Goal: Ask a question

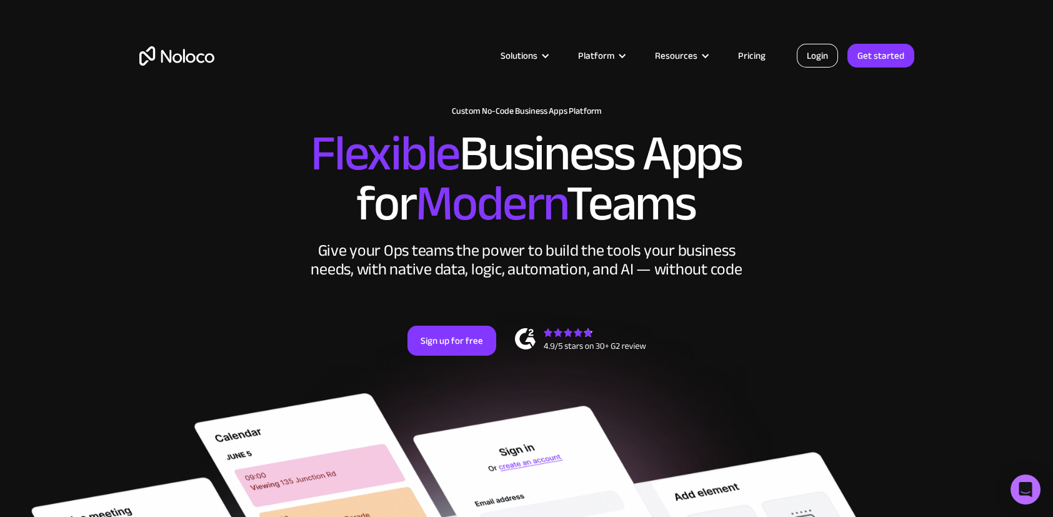
click at [806, 61] on link "Login" at bounding box center [817, 56] width 41 height 24
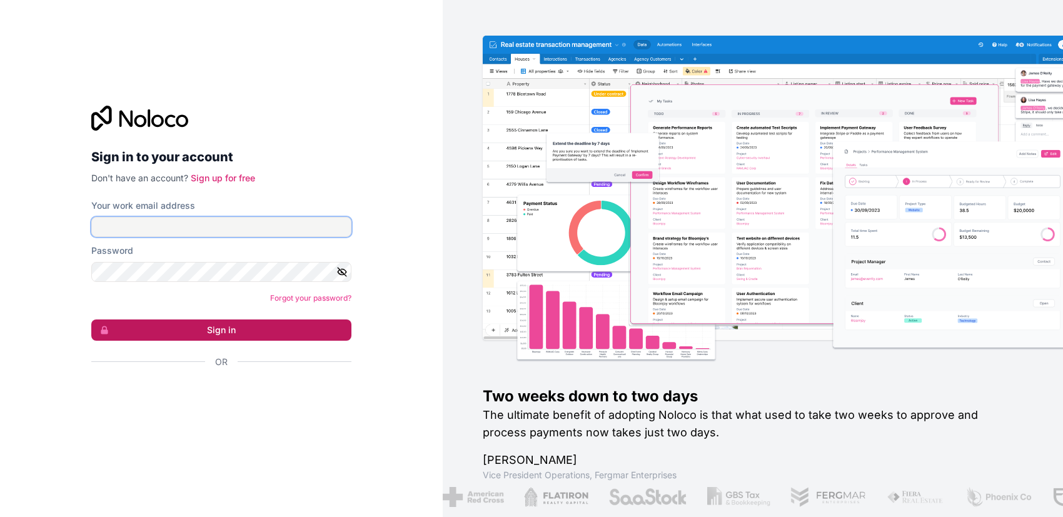
type input "binggoal.co.th@binggoal.net"
click at [231, 321] on button "Sign in" at bounding box center [221, 329] width 260 height 21
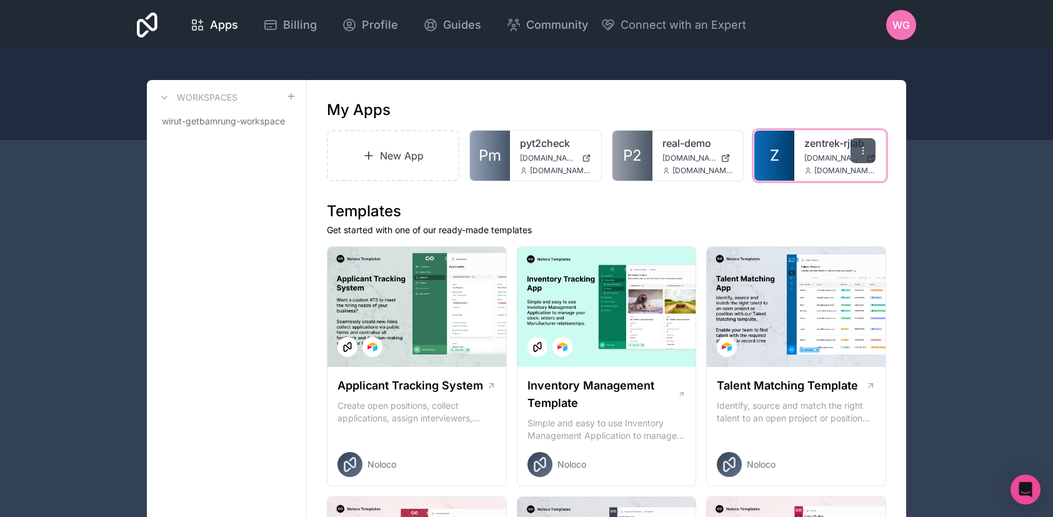
click at [856, 148] on div at bounding box center [863, 150] width 25 height 25
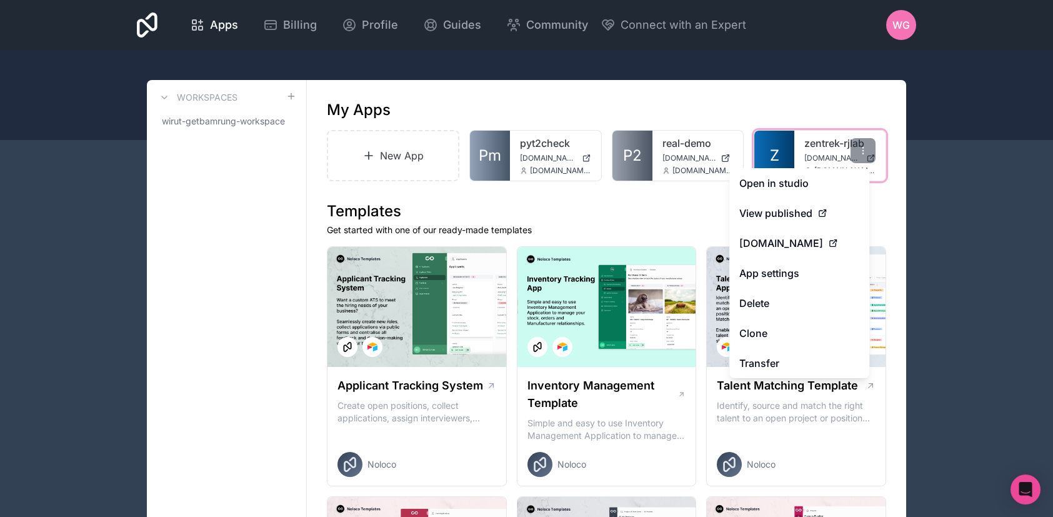
click at [803, 152] on div "zentrek-rjlab zentrek.binggoal.net binggoal.co.th@binggoal.net" at bounding box center [839, 156] width 91 height 50
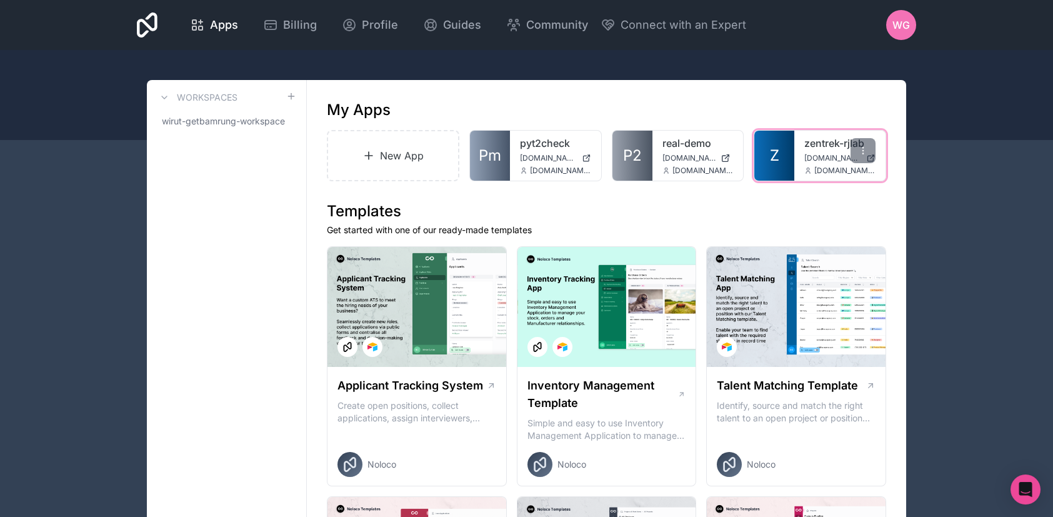
click at [778, 150] on span "Z" at bounding box center [774, 156] width 9 height 20
click at [1031, 491] on icon "Open Intercom Messenger" at bounding box center [1025, 489] width 14 height 16
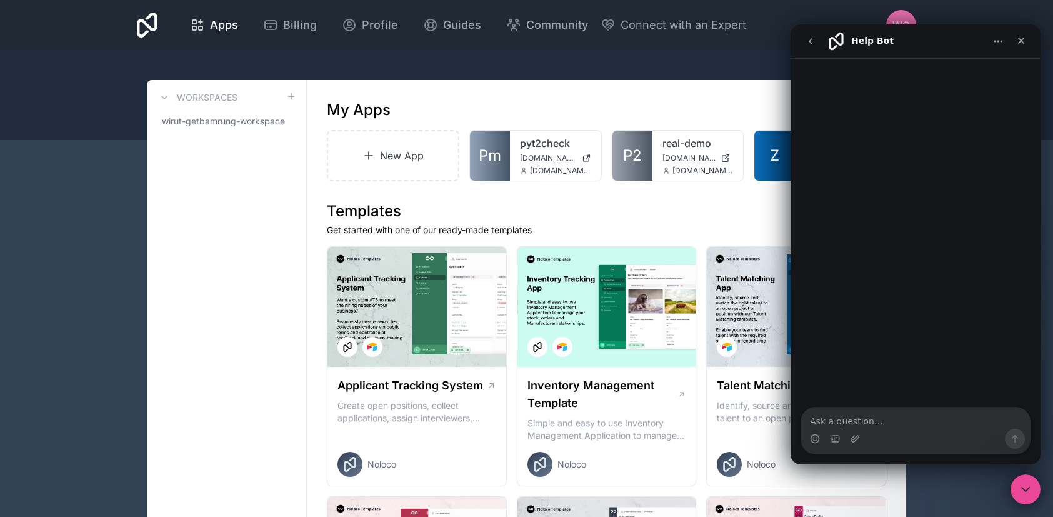
click at [934, 423] on textarea "Ask a question…" at bounding box center [915, 418] width 229 height 21
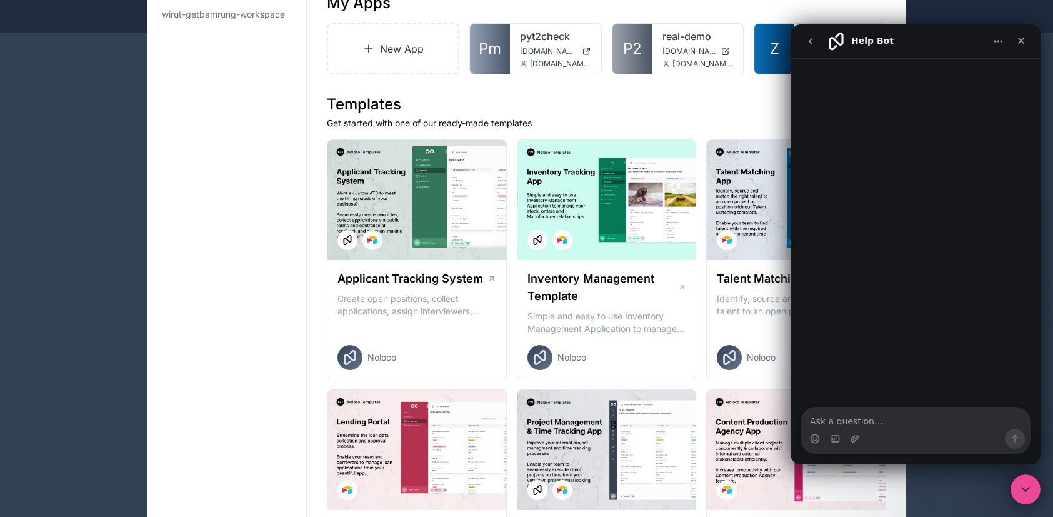
scroll to position [166, 0]
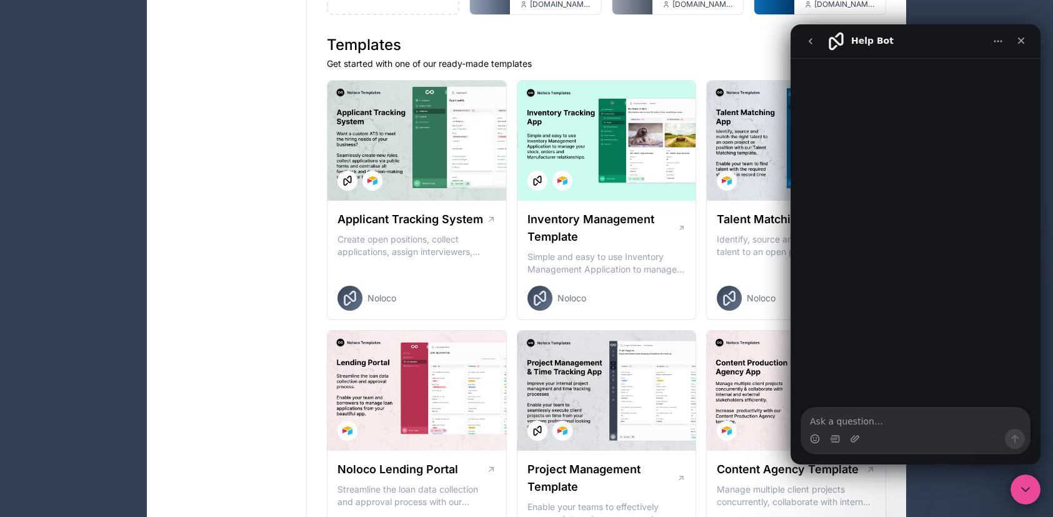
click at [807, 39] on icon "go back" at bounding box center [811, 41] width 10 height 10
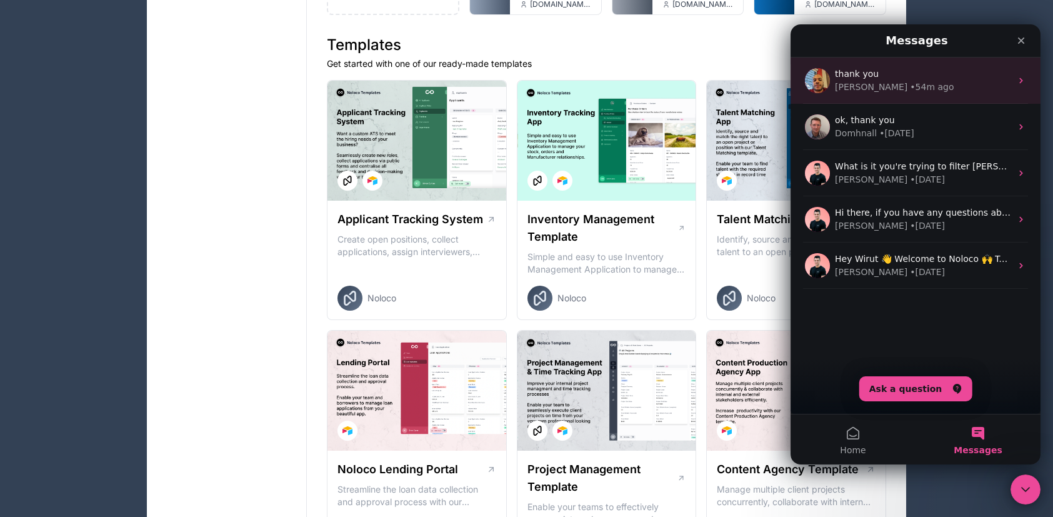
click at [887, 99] on div "thank you Carlos • 54m ago" at bounding box center [916, 81] width 250 height 46
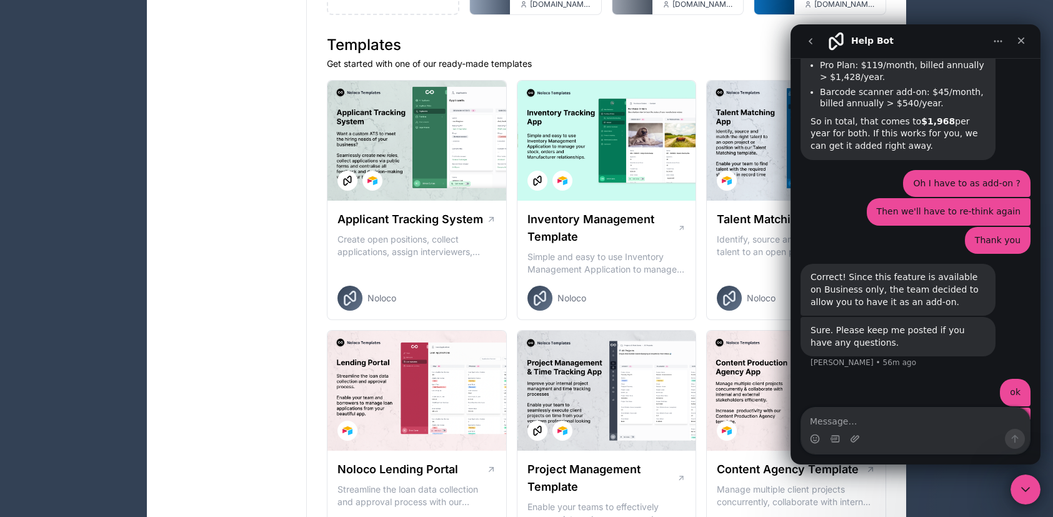
scroll to position [772, 0]
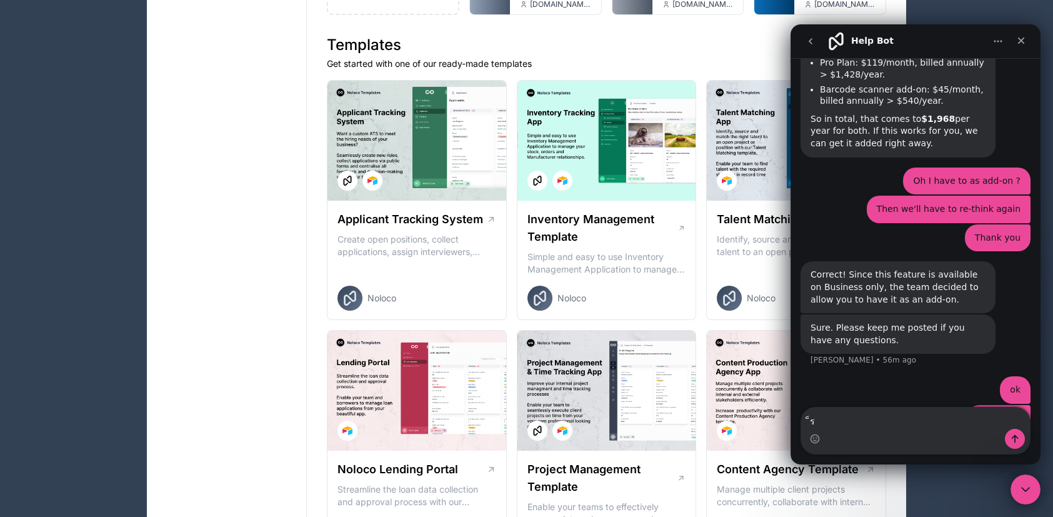
type textarea "็"
click at [839, 424] on textarea "Hi , My team lead ask" at bounding box center [915, 418] width 229 height 21
click at [898, 419] on textarea "Hi , My team lead ask" at bounding box center [915, 418] width 229 height 21
click at [825, 419] on textarea "Hi , My team lead ask" at bounding box center [915, 418] width 229 height 21
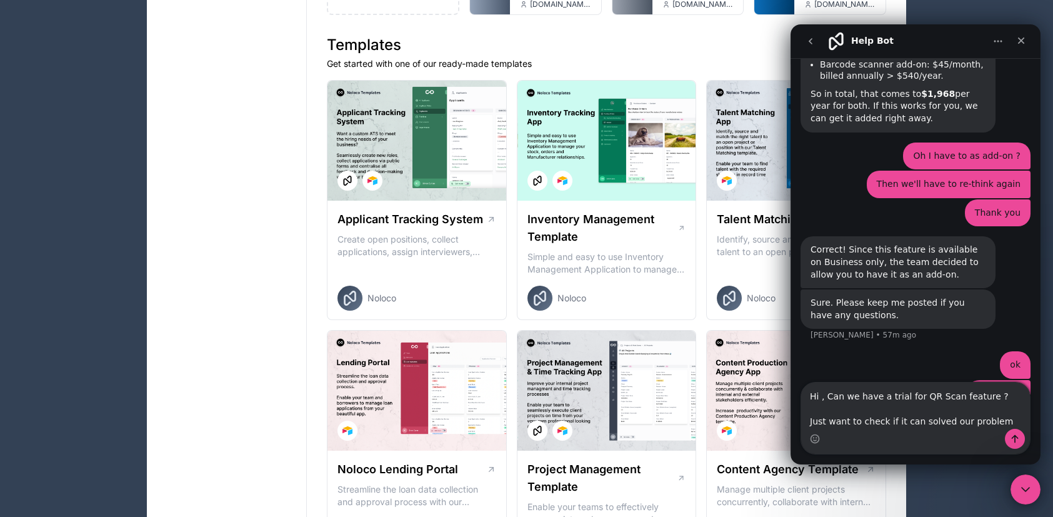
scroll to position [809, 0]
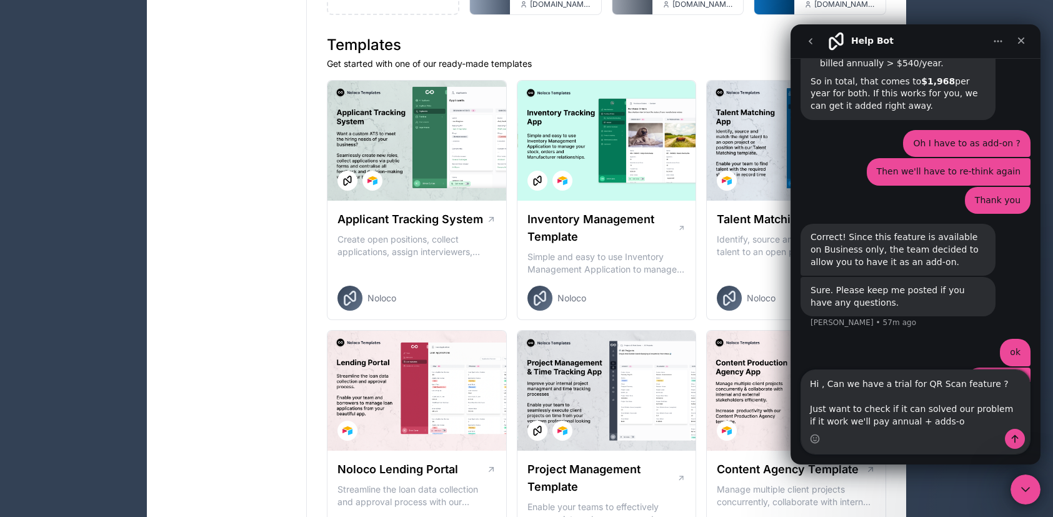
type textarea "Hi , Can we have a trial for QR Scan feature ? Just want to check if it can sol…"
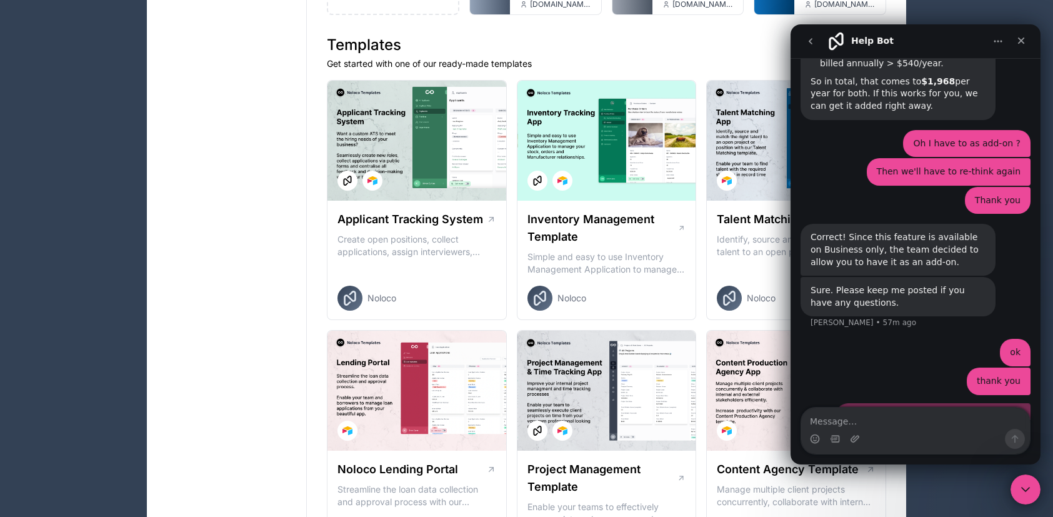
scroll to position [844, 0]
